Goal: Information Seeking & Learning: Find contact information

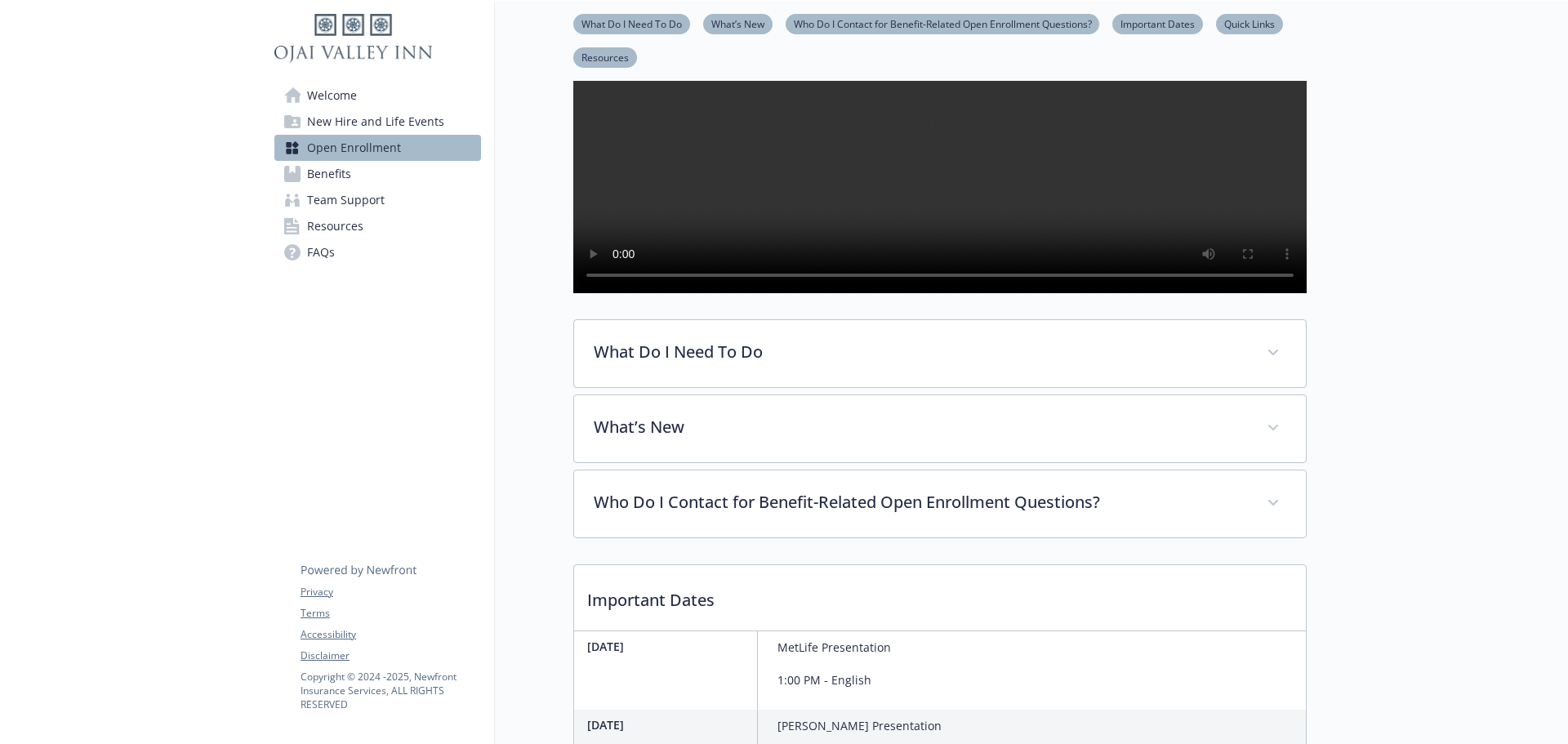
scroll to position [191, 0]
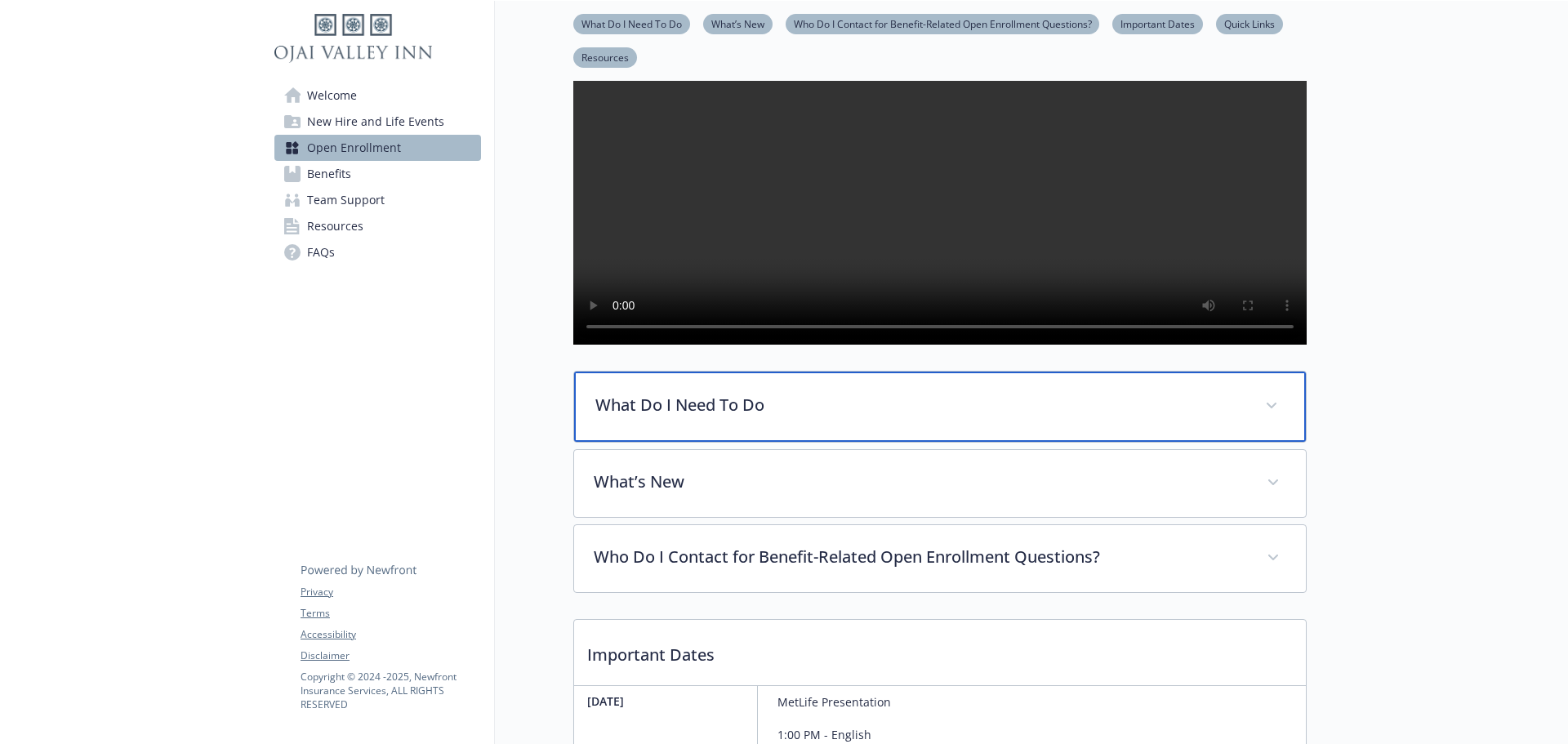
click at [791, 442] on div "What Do I Need To Do" at bounding box center [940, 407] width 732 height 70
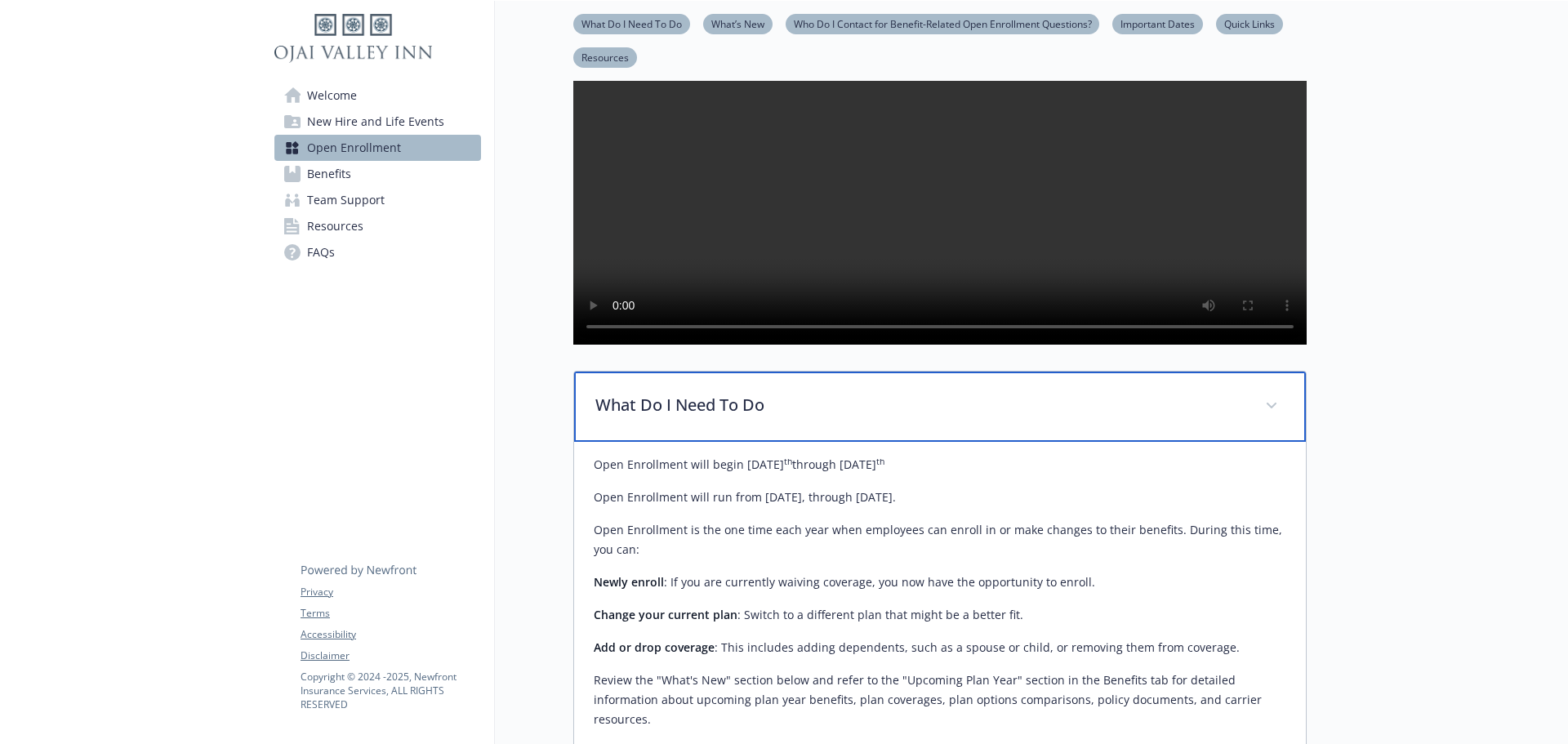
click at [791, 442] on div "What Do I Need To Do" at bounding box center [940, 407] width 732 height 70
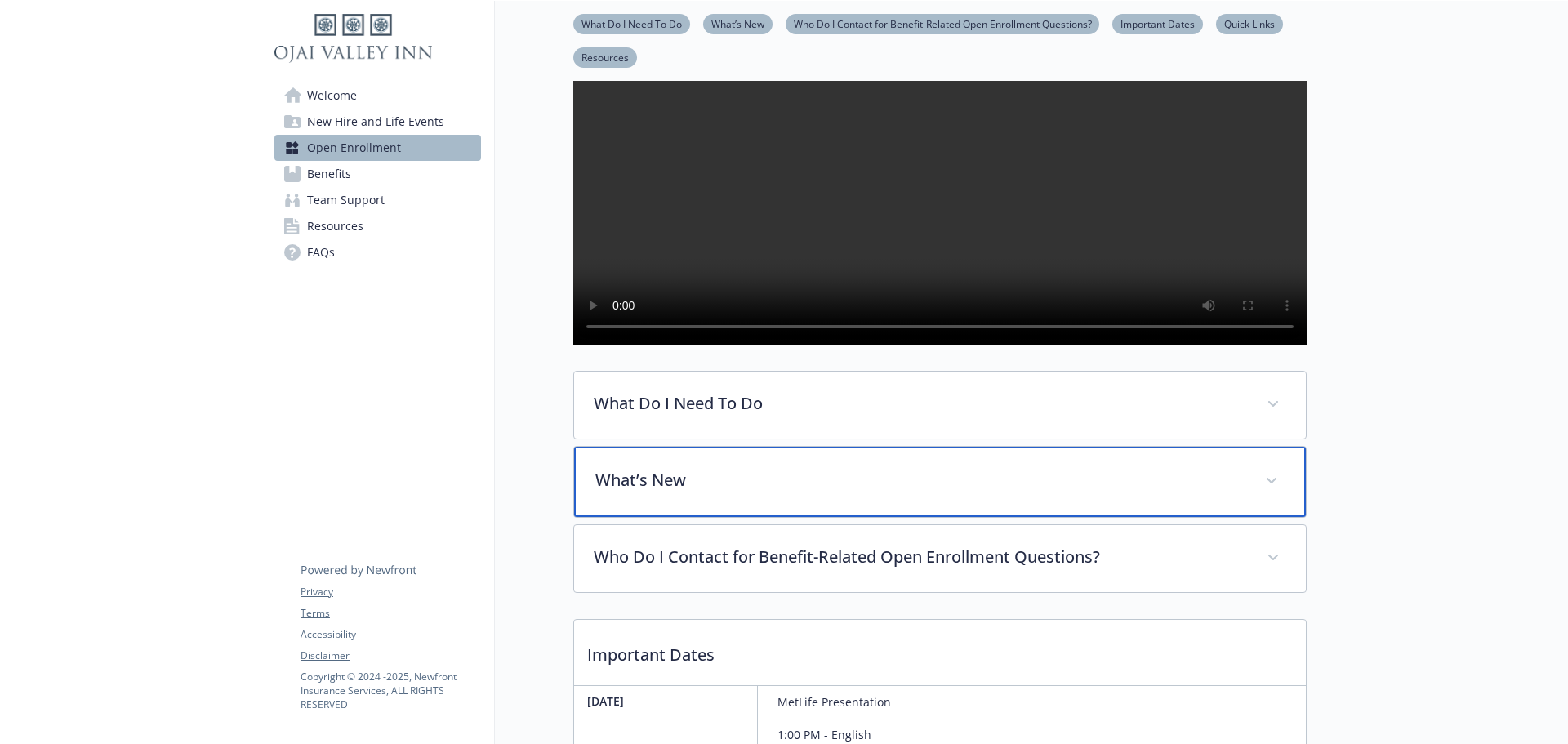
click at [790, 514] on div "What’s New" at bounding box center [940, 482] width 732 height 70
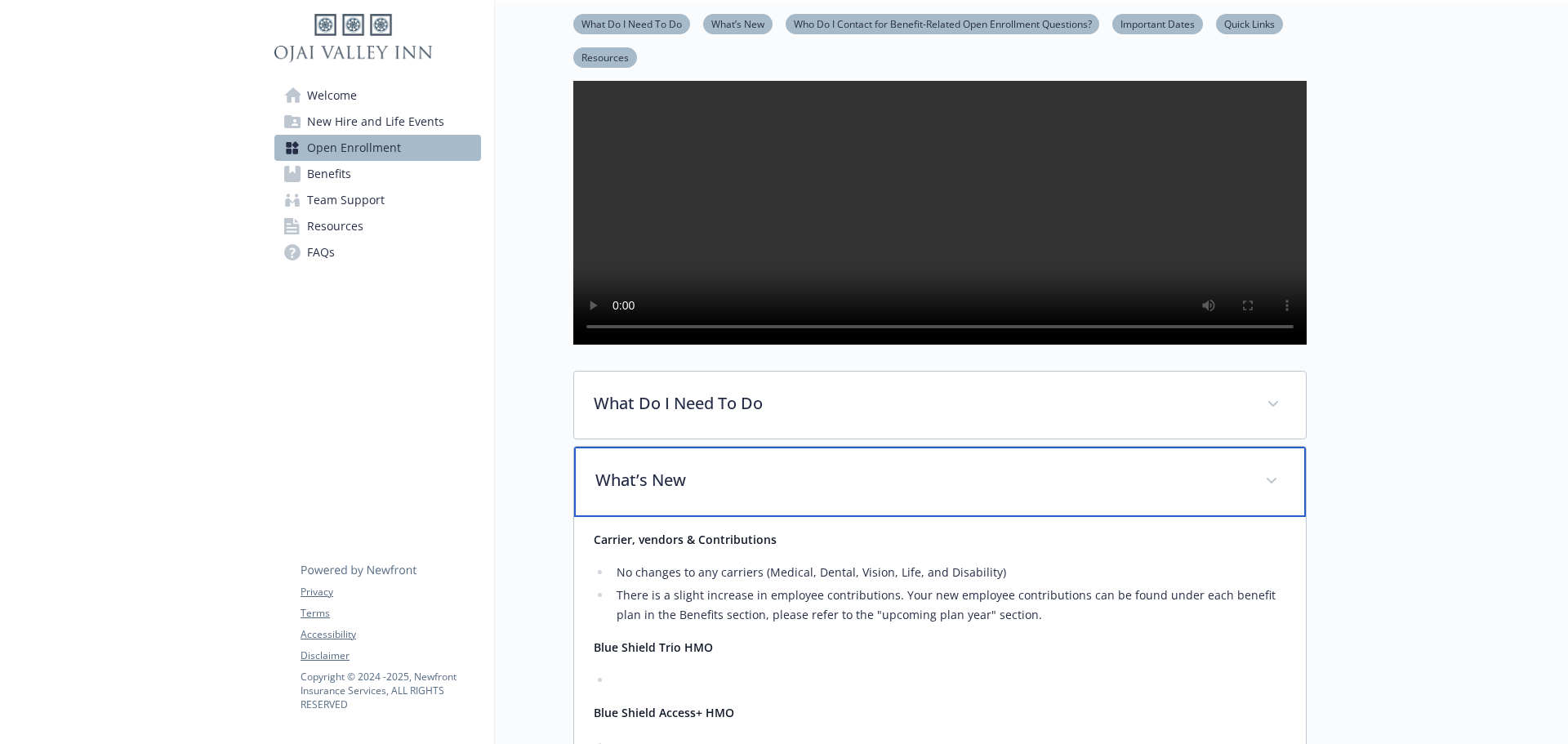
click at [790, 492] on p "What’s New" at bounding box center [920, 480] width 650 height 25
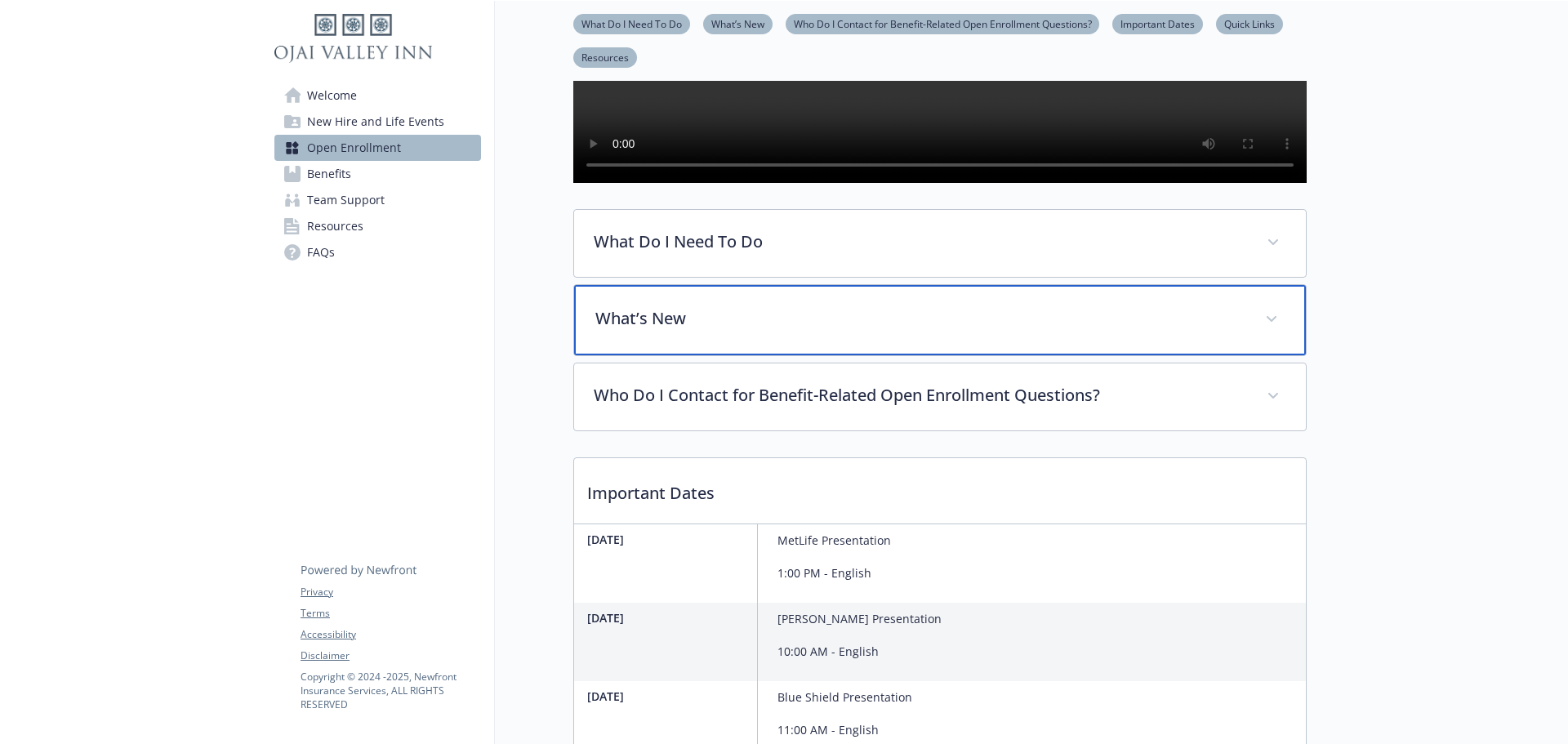
scroll to position [354, 0]
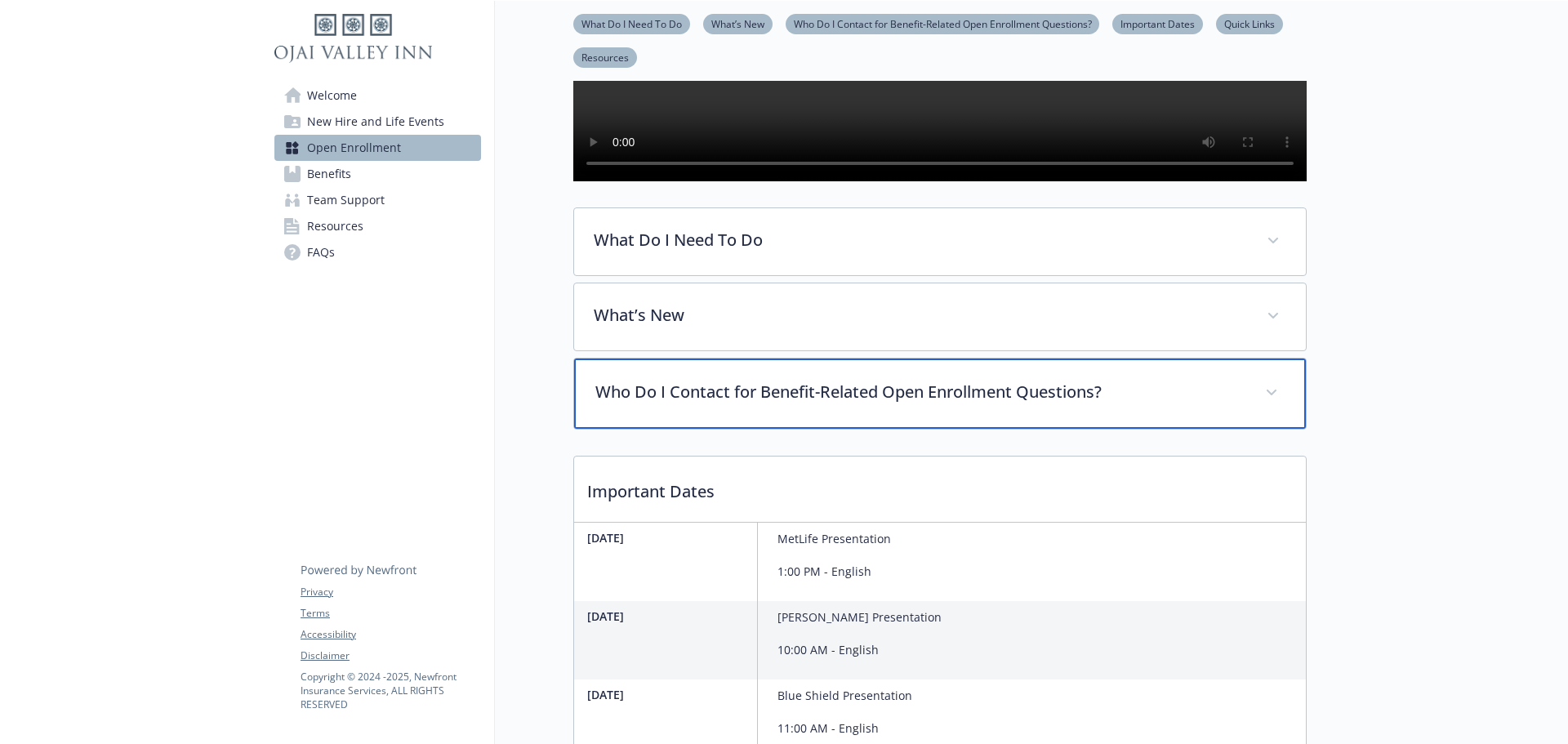
click at [788, 429] on div "Who Do I Contact for Benefit-Related Open Enrollment Questions?" at bounding box center [940, 393] width 732 height 70
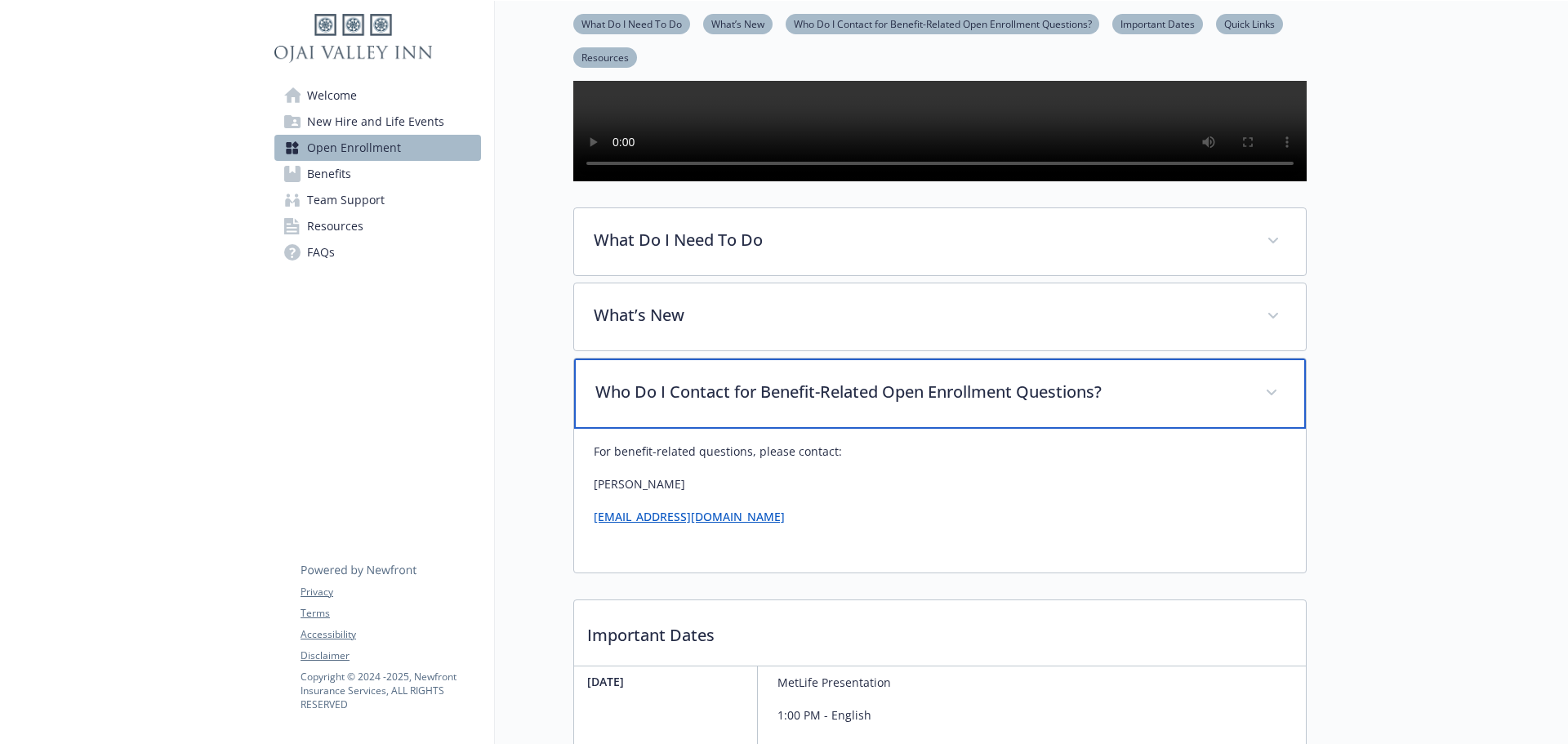
click at [788, 429] on div "Who Do I Contact for Benefit-Related Open Enrollment Questions?" at bounding box center [940, 393] width 732 height 70
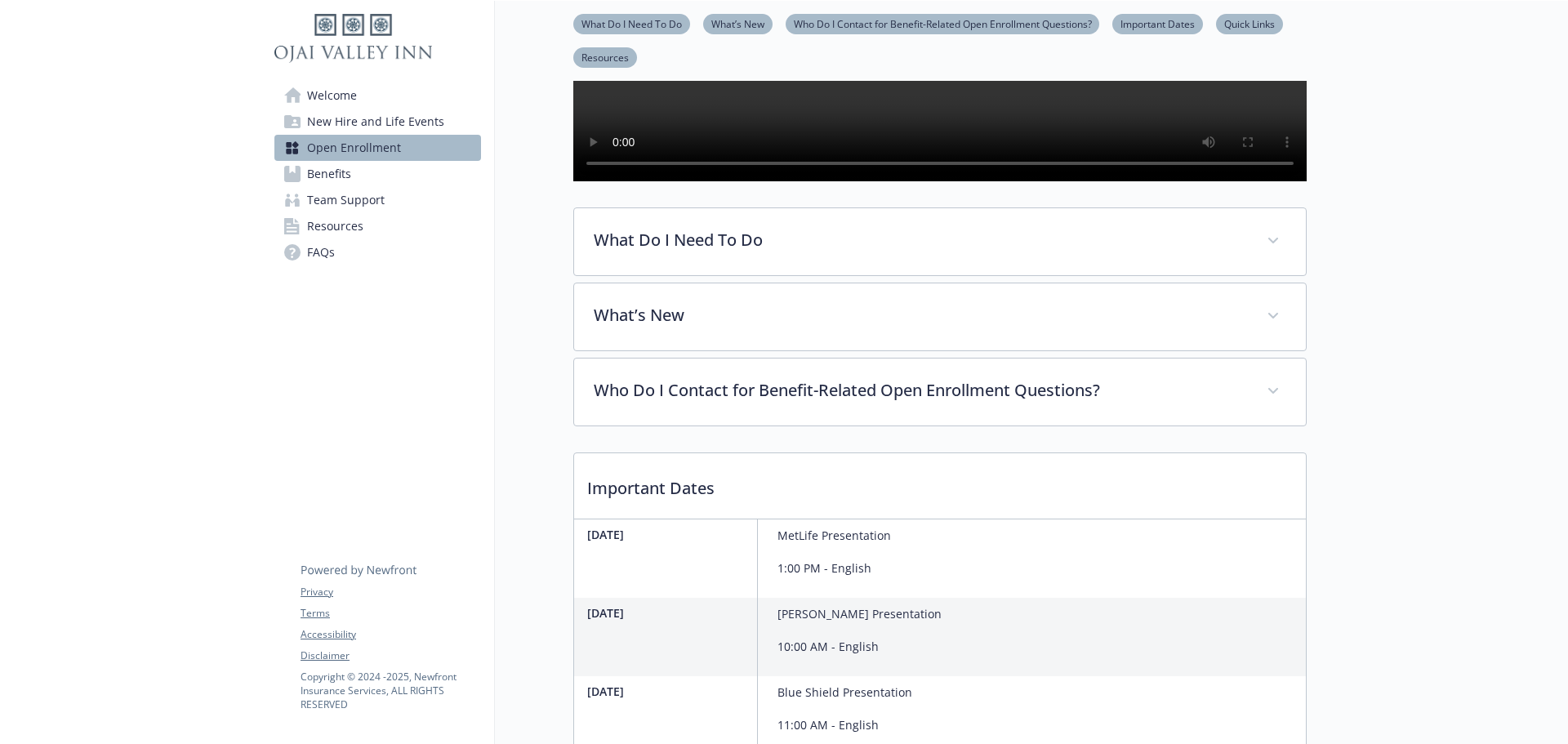
click at [342, 90] on span "Welcome" at bounding box center [331, 96] width 50 height 26
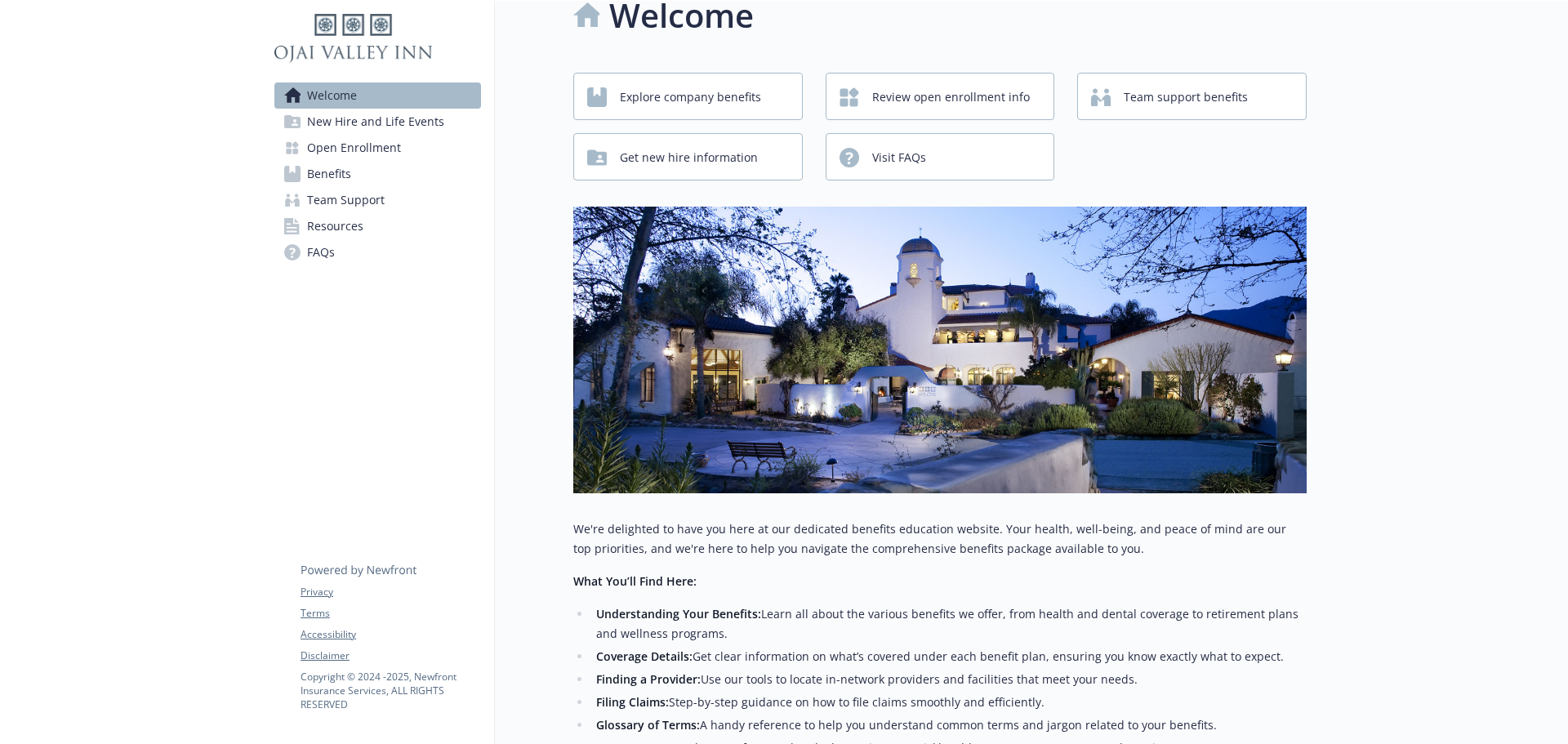
scroll to position [316, 0]
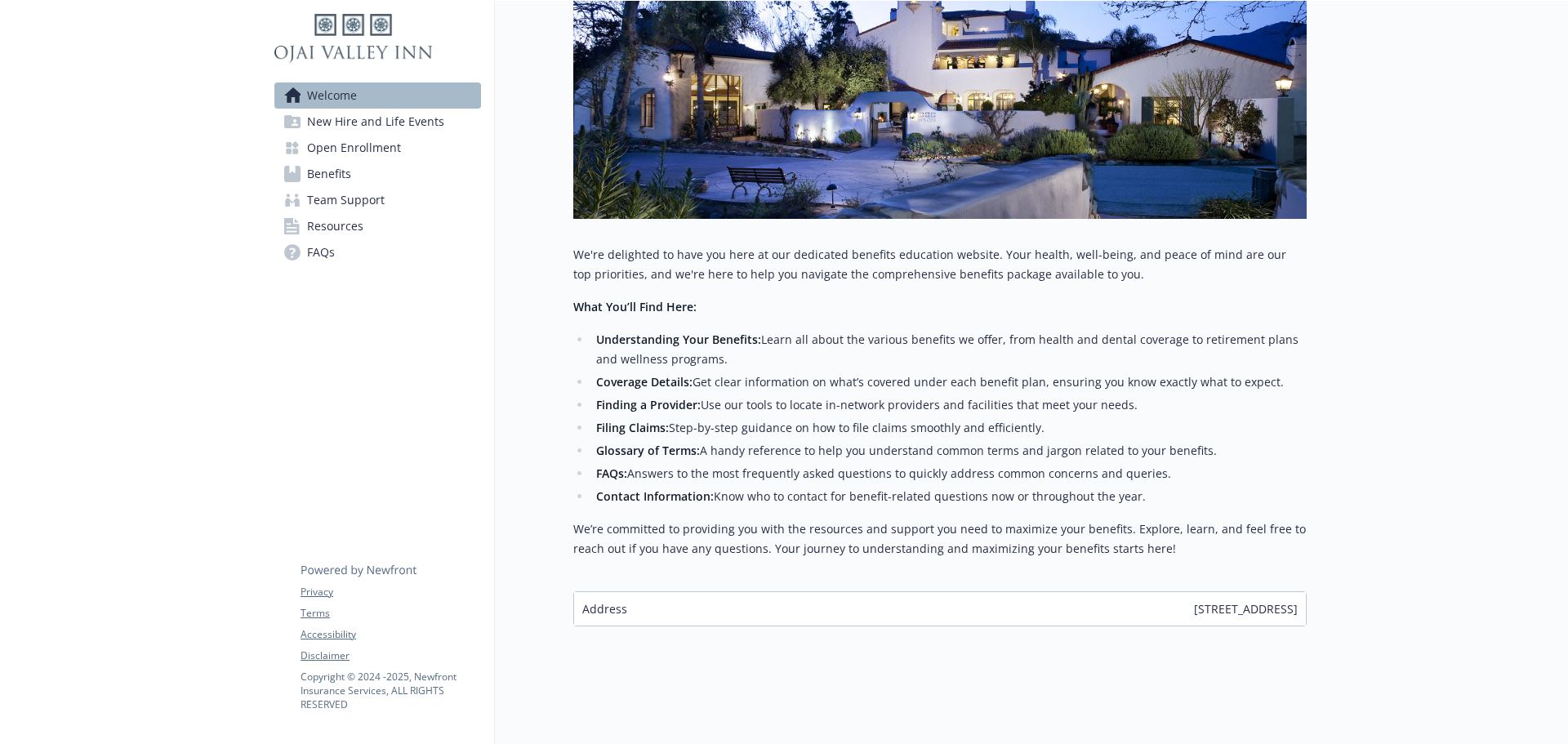
click at [329, 115] on span "New Hire and Life Events" at bounding box center [375, 122] width 138 height 26
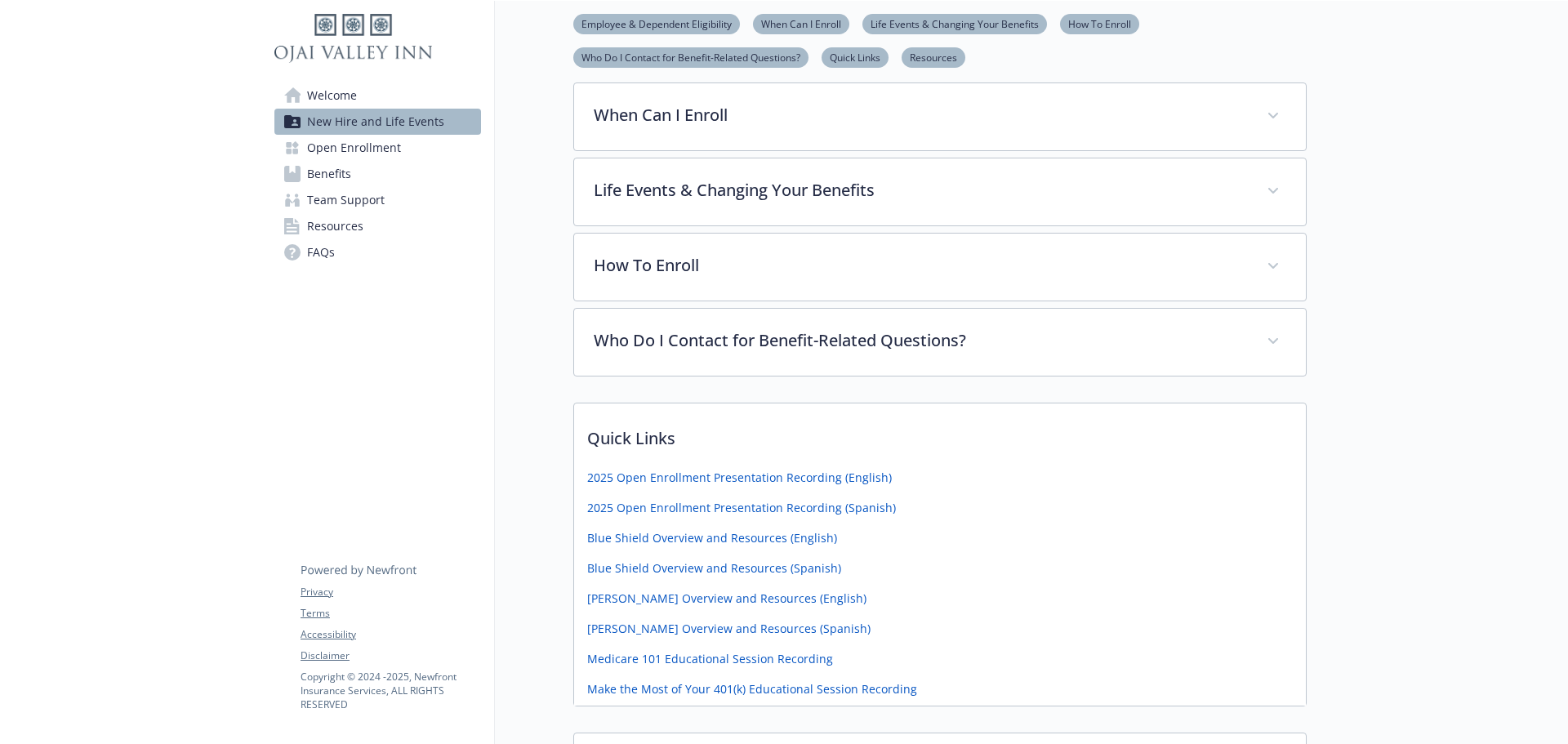
scroll to position [391, 0]
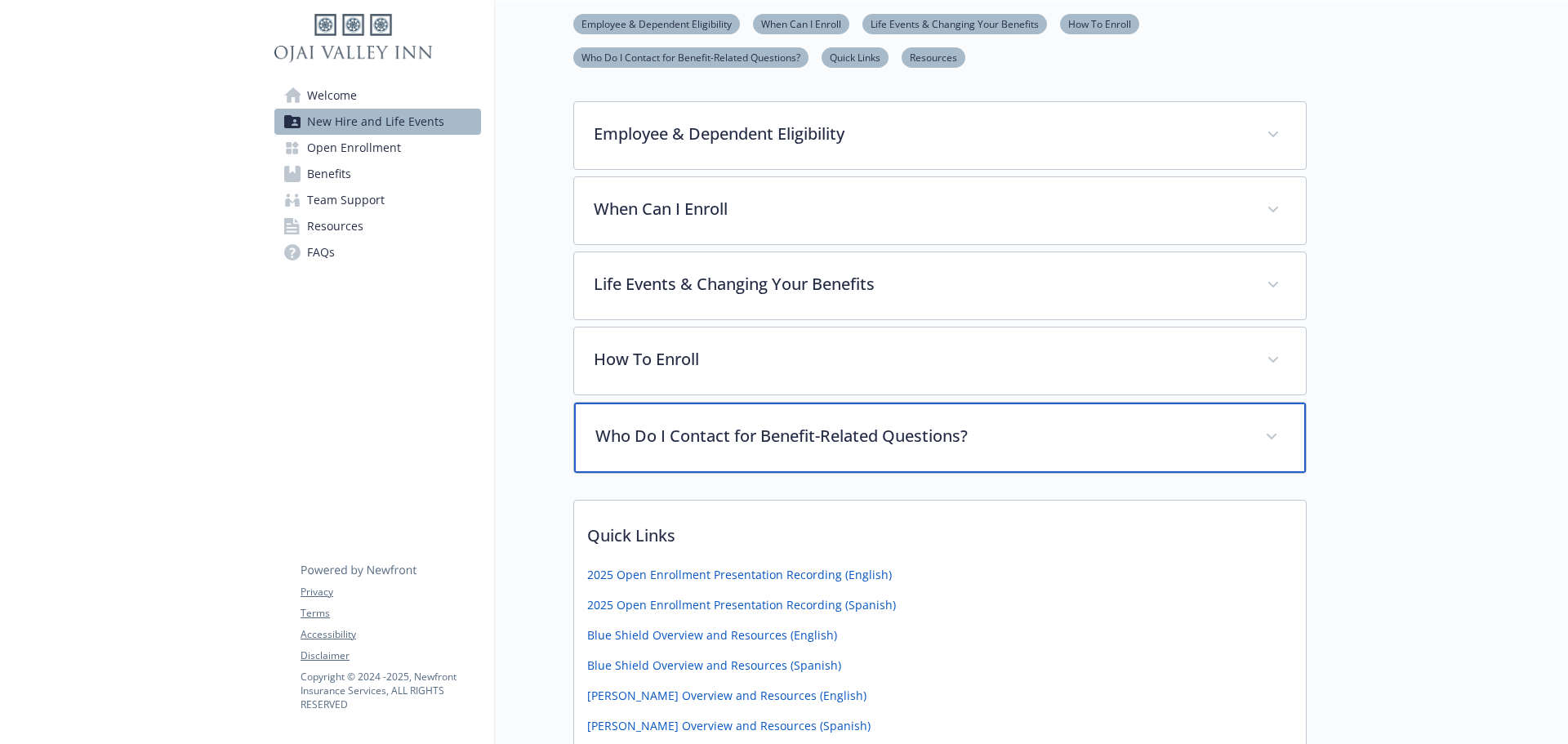
click at [834, 433] on p "Who Do I Contact for Benefit-Related Questions?" at bounding box center [920, 436] width 650 height 25
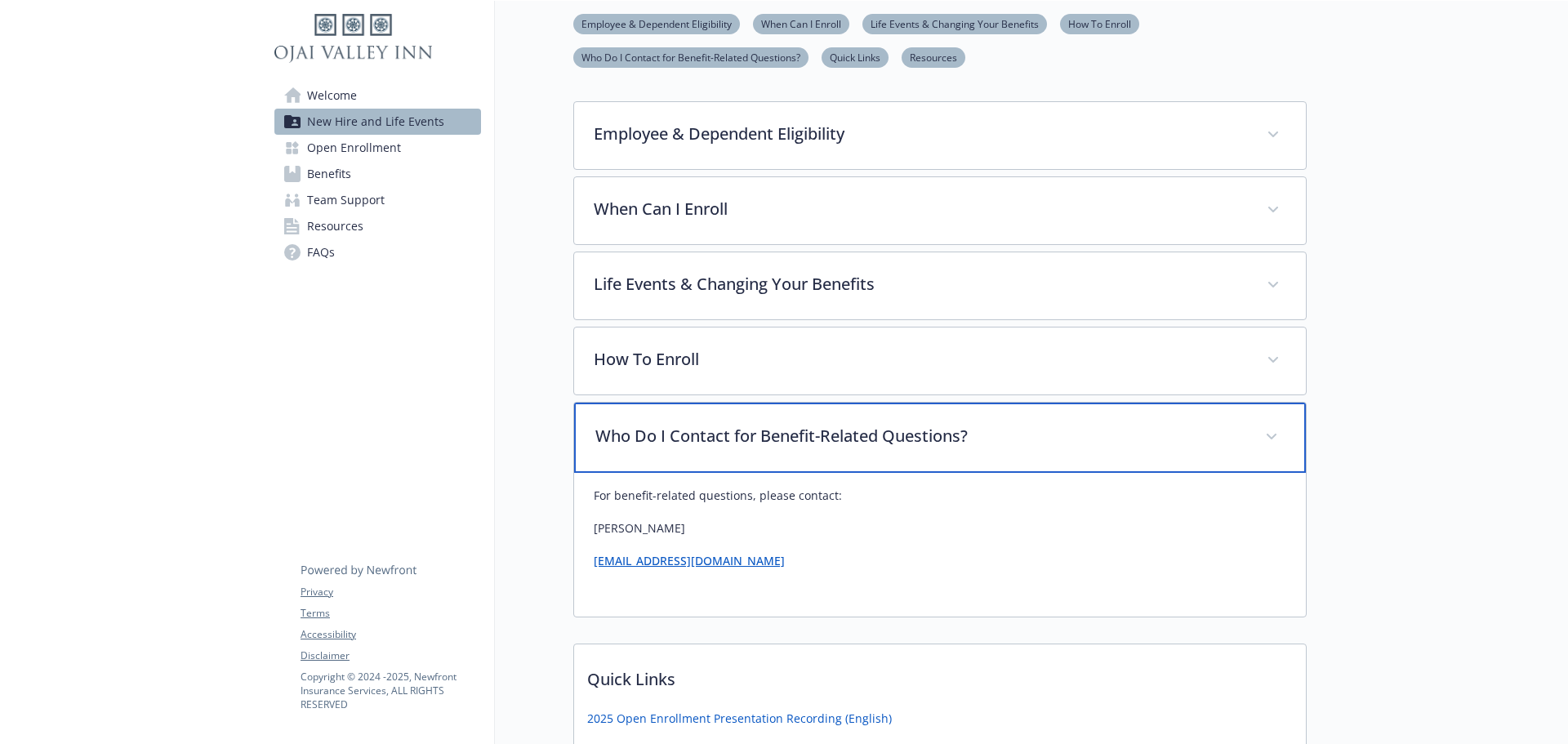
click at [834, 433] on p "Who Do I Contact for Benefit-Related Questions?" at bounding box center [920, 436] width 650 height 25
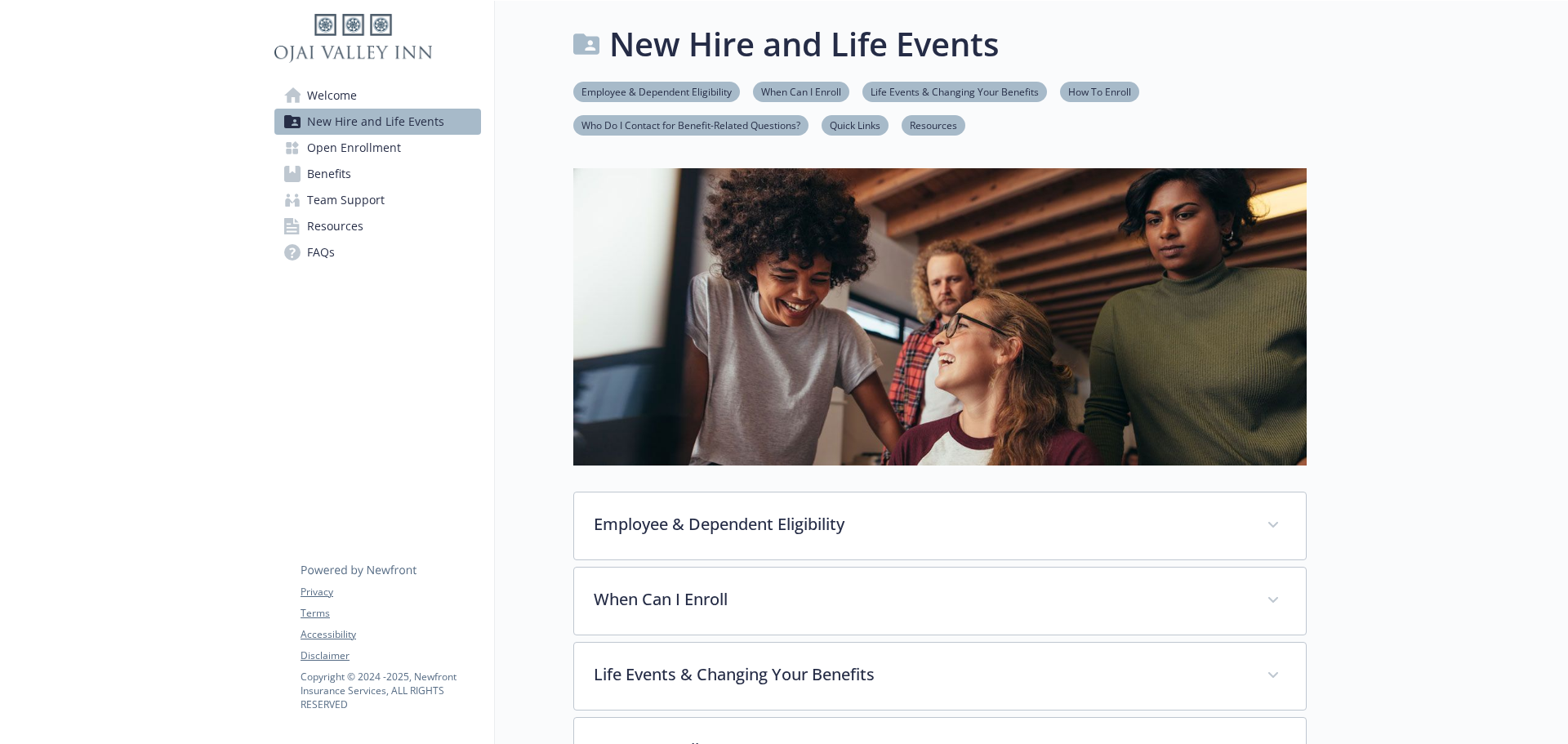
scroll to position [0, 0]
click at [320, 252] on span "FAQs" at bounding box center [321, 252] width 28 height 26
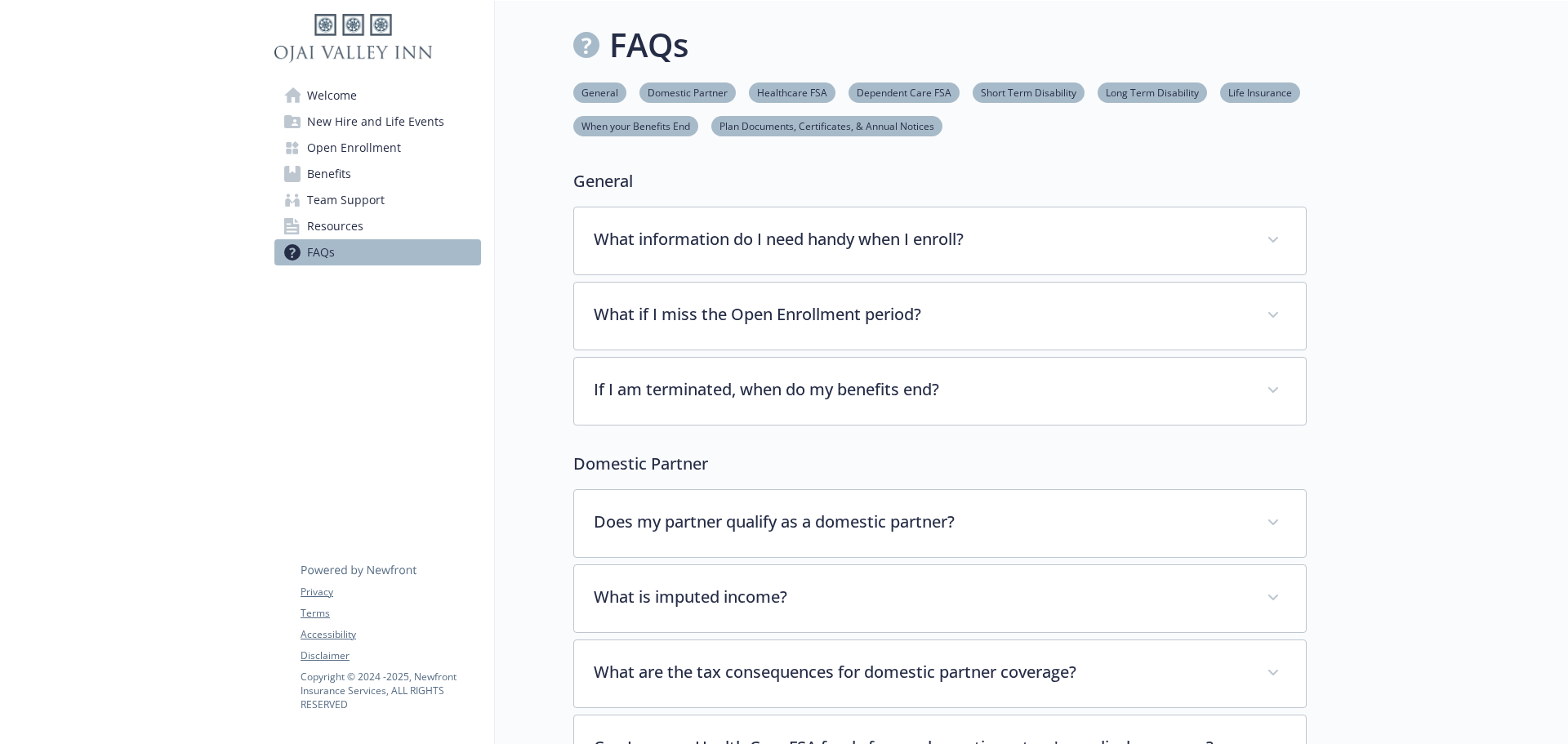
click at [329, 216] on span "Resources" at bounding box center [335, 226] width 56 height 26
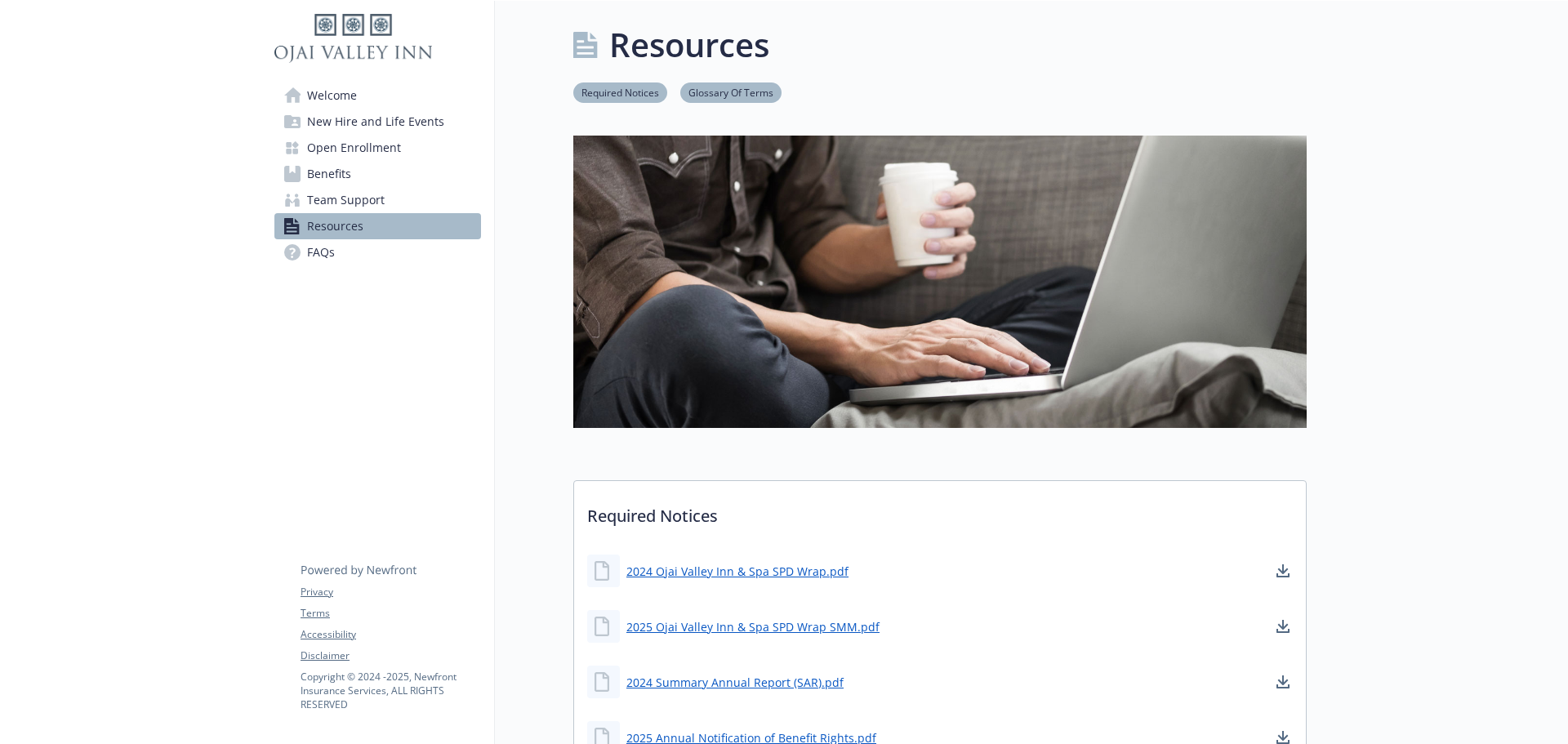
click at [353, 205] on span "Team Support" at bounding box center [345, 200] width 78 height 26
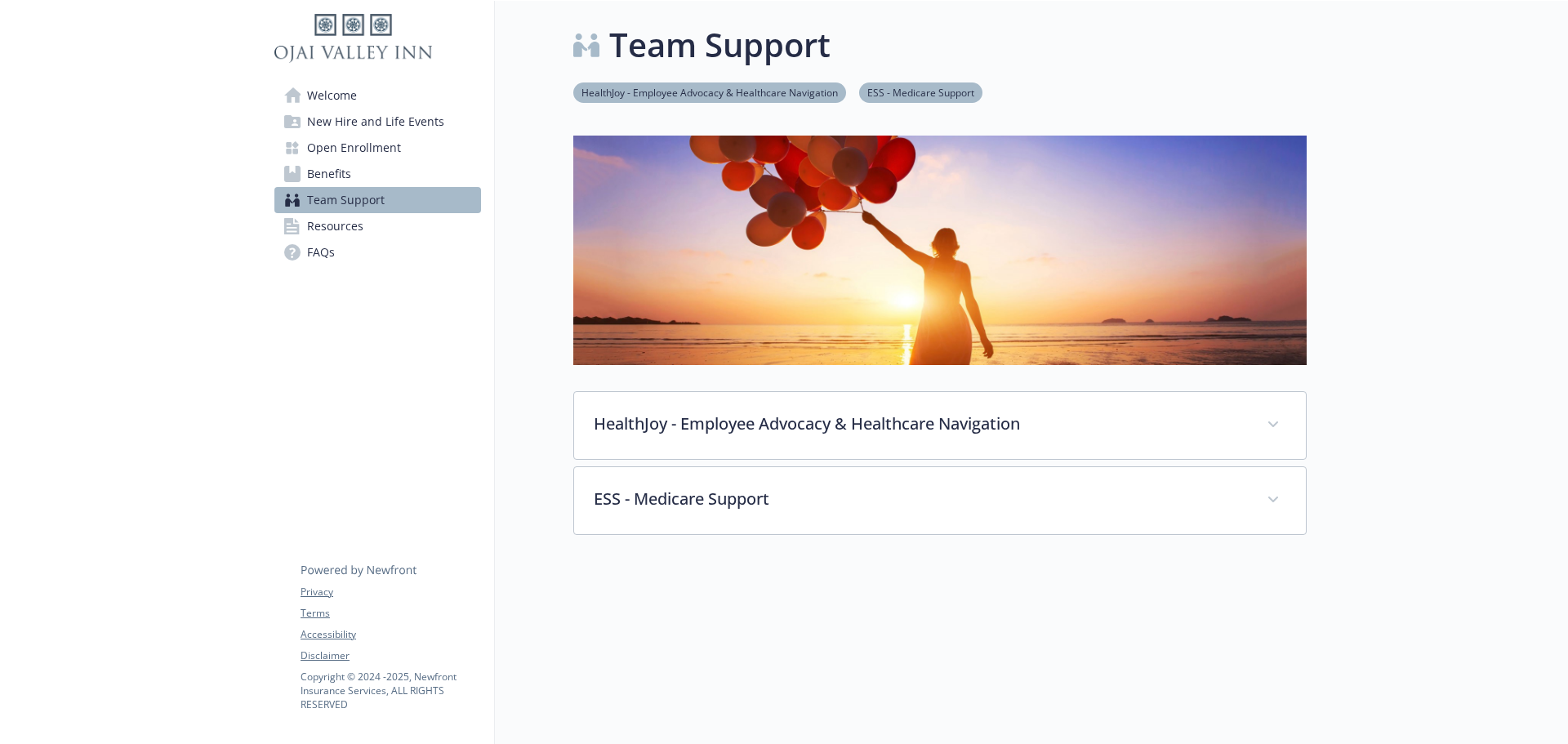
click at [338, 167] on span "Benefits" at bounding box center [329, 174] width 44 height 26
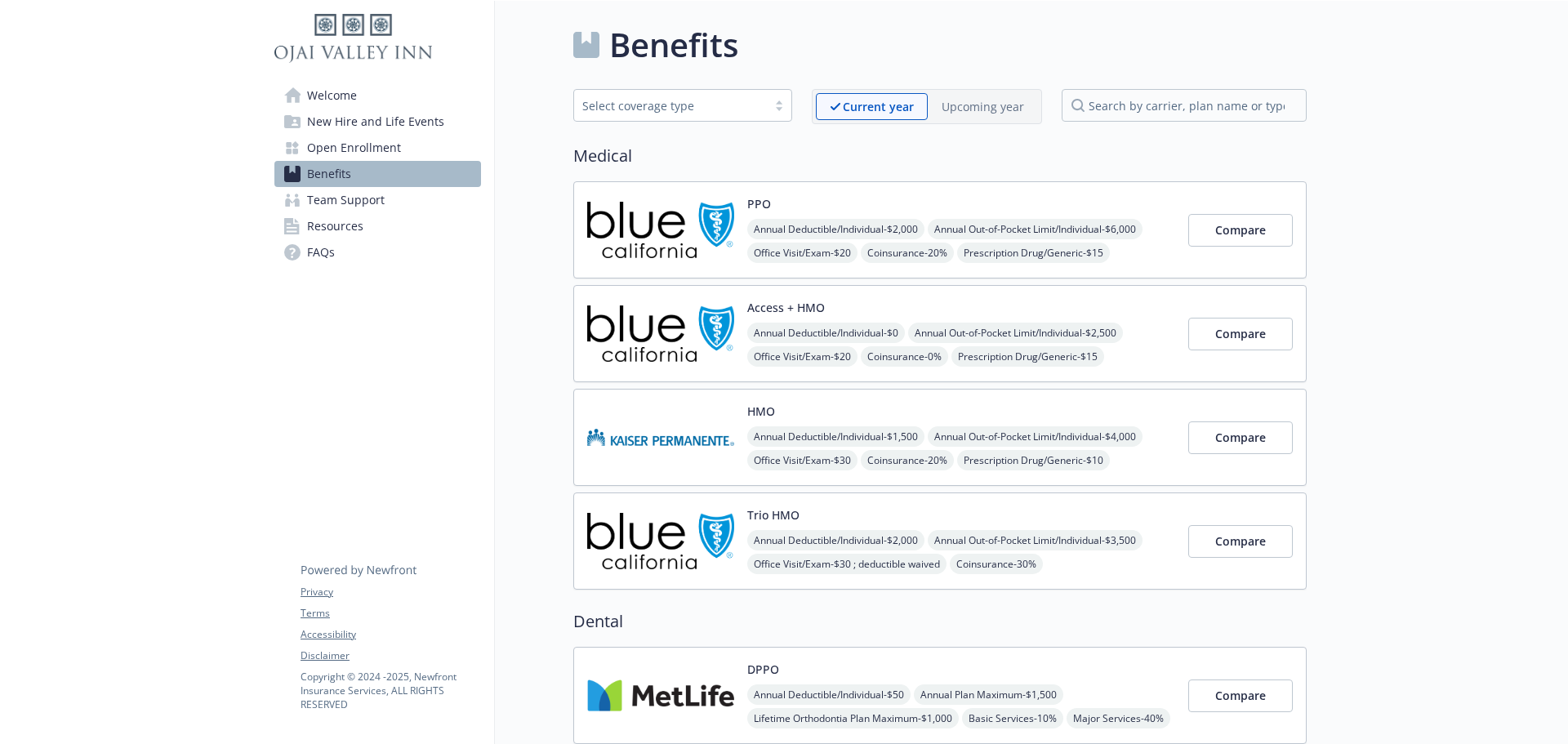
click at [980, 110] on p "Upcoming year" at bounding box center [983, 107] width 82 height 18
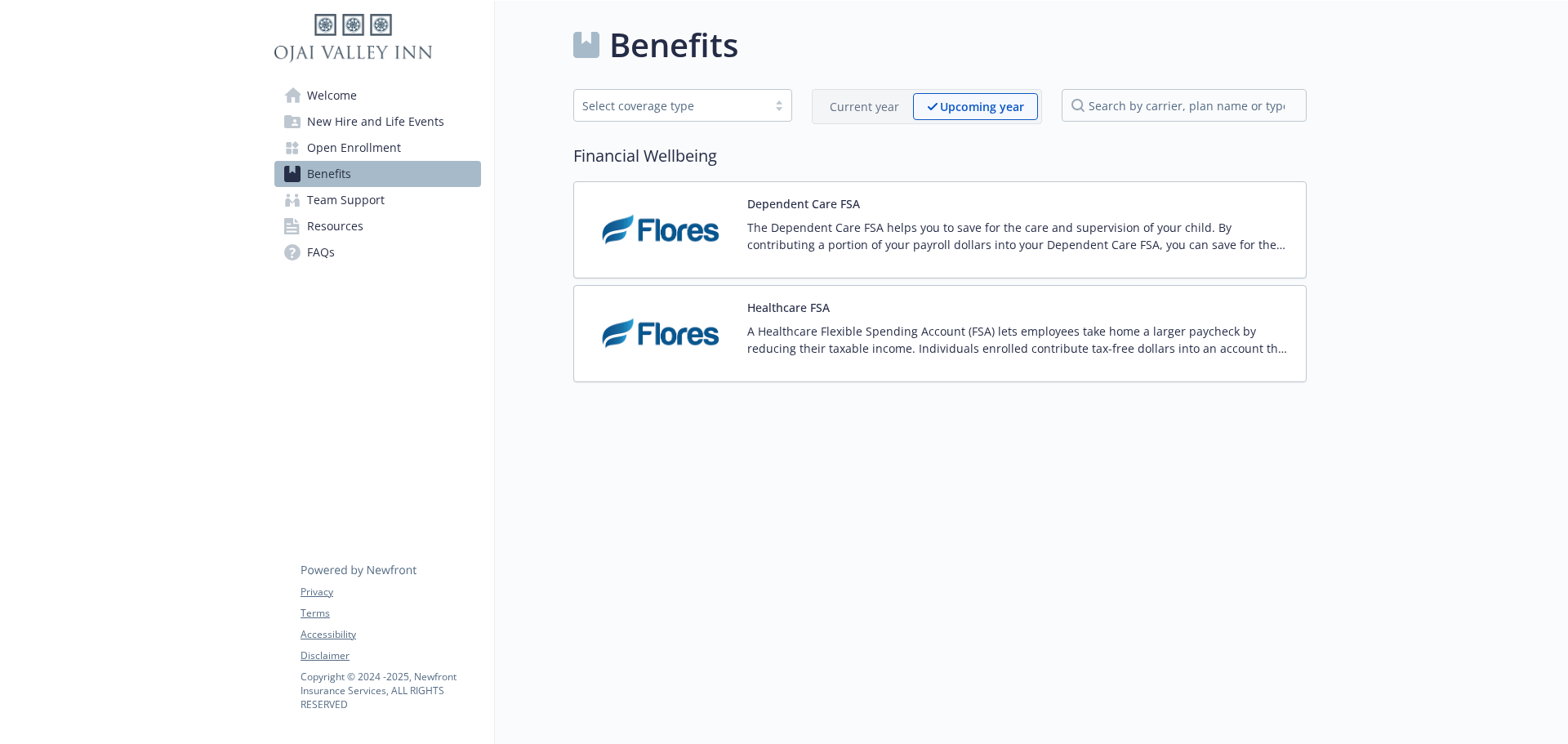
click at [868, 102] on p "Current year" at bounding box center [864, 107] width 69 height 18
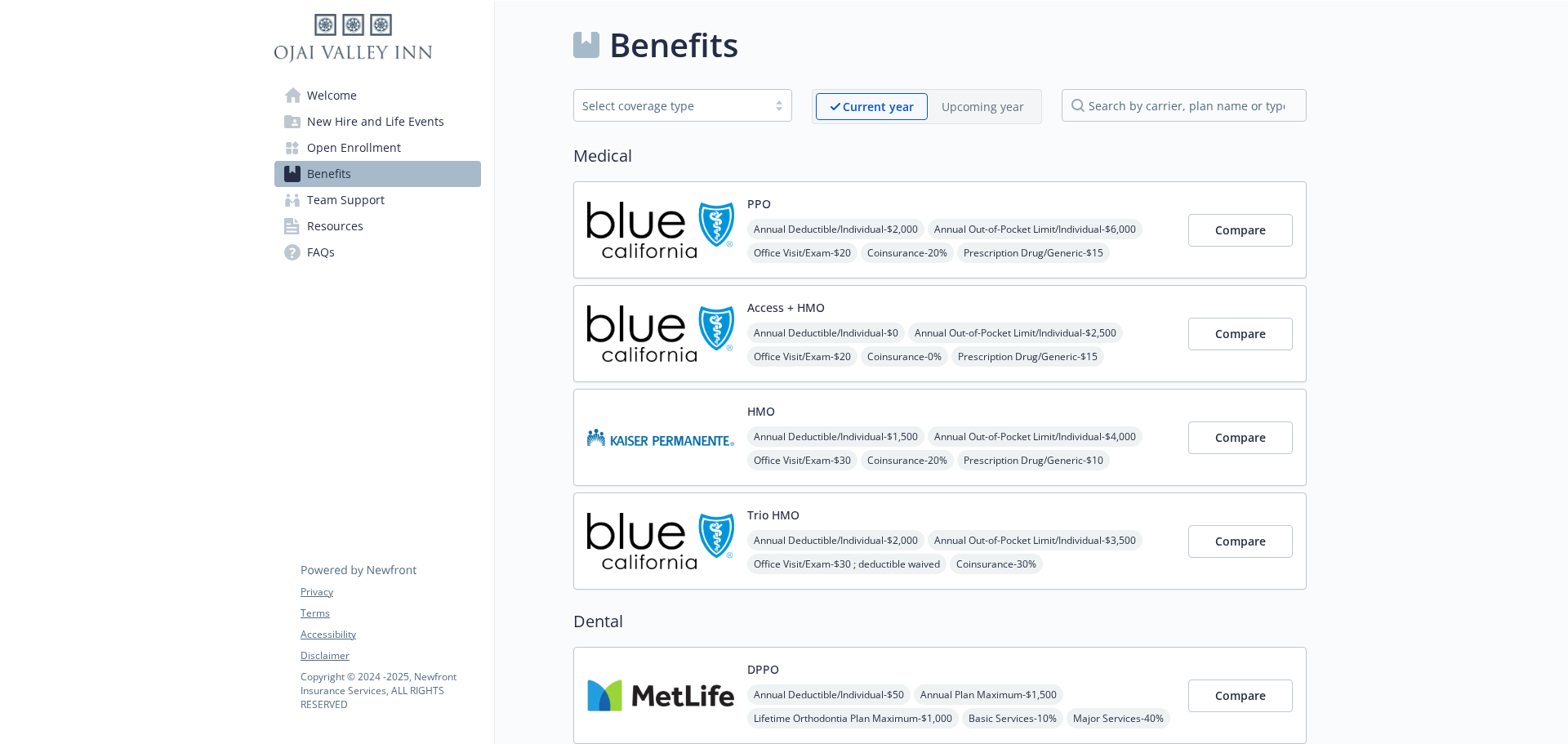
click at [353, 98] on span "Welcome" at bounding box center [331, 96] width 50 height 26
